Goal: Go to known website: Access a specific website the user already knows

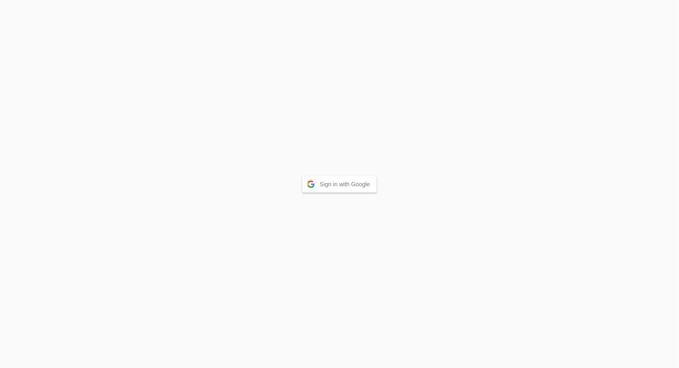
click at [322, 182] on button "Sign in with Google" at bounding box center [339, 184] width 74 height 17
